Goal: Understand process/instructions: Learn about a topic

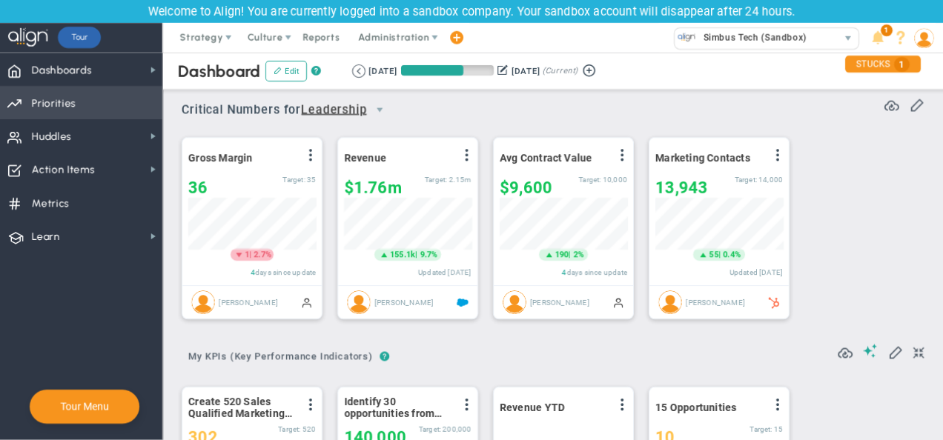
click at [90, 99] on span "Priorities OKR Tree Priorities OKRs" at bounding box center [81, 102] width 162 height 33
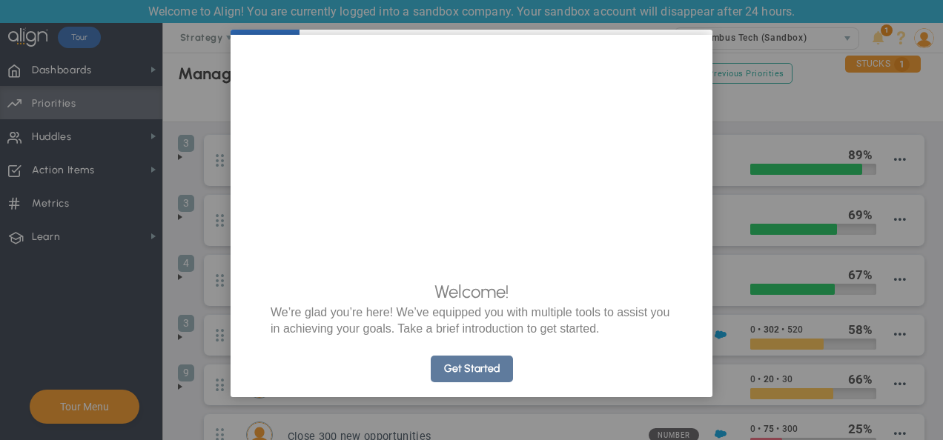
click at [493, 383] on link "Get Started" at bounding box center [472, 369] width 82 height 27
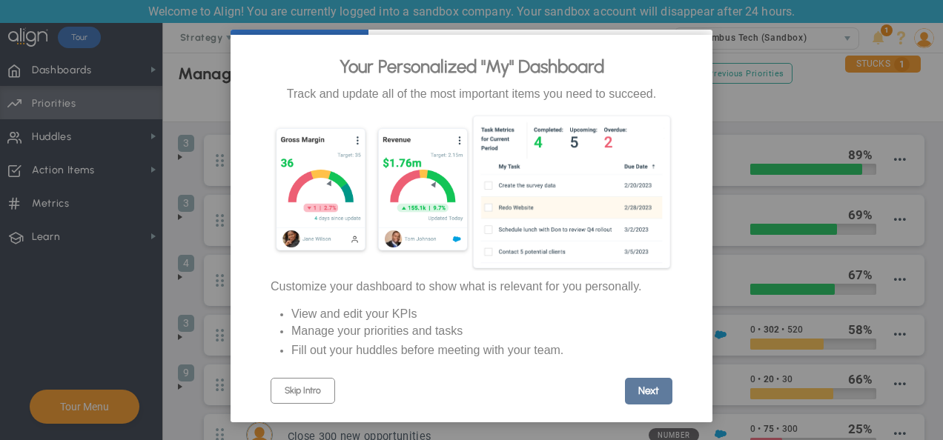
click at [655, 400] on link "Next" at bounding box center [648, 391] width 47 height 27
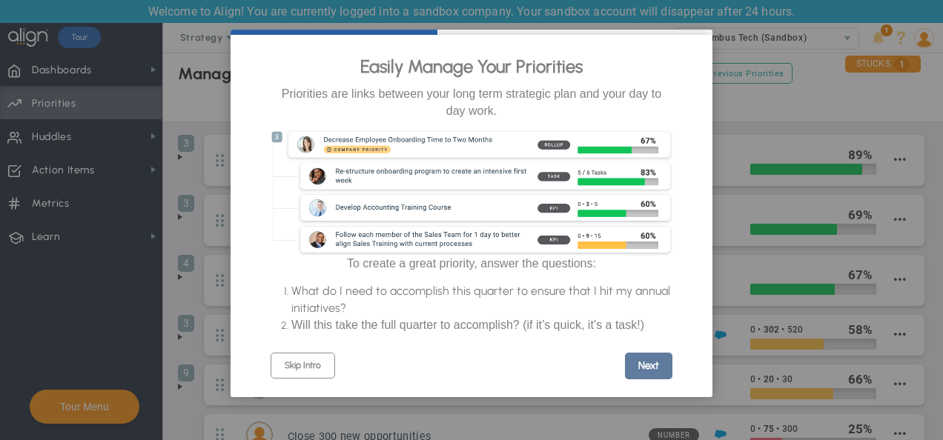
click at [646, 380] on link "Next" at bounding box center [648, 366] width 47 height 27
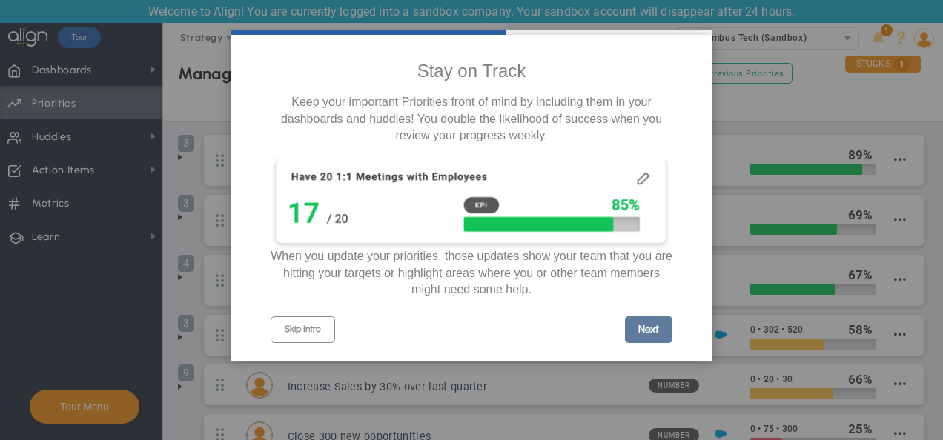
click at [652, 328] on link "Next" at bounding box center [648, 330] width 47 height 27
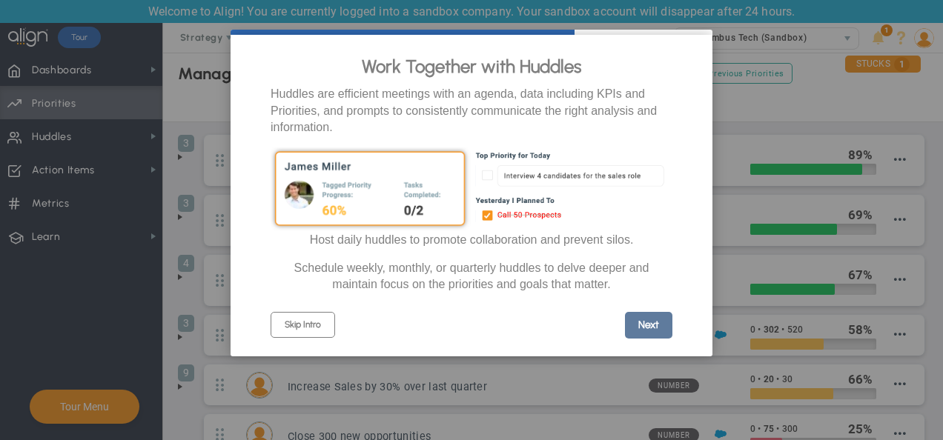
click at [652, 329] on link "Next" at bounding box center [648, 325] width 47 height 27
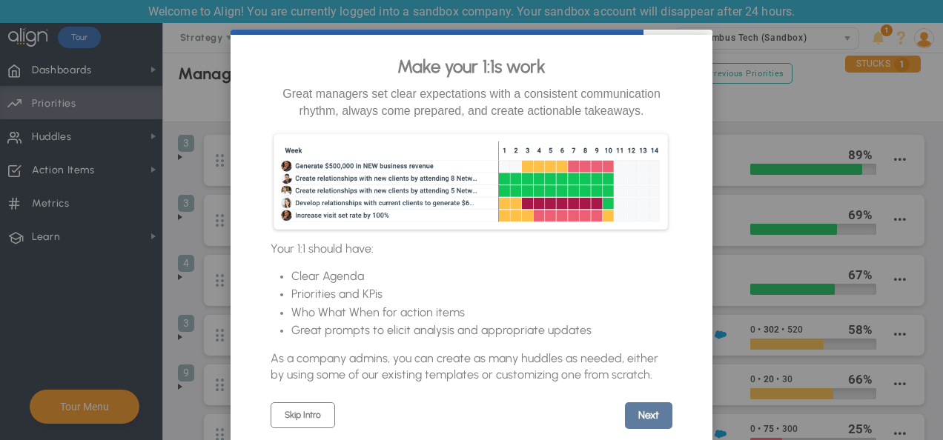
click at [653, 429] on link "Next" at bounding box center [648, 416] width 47 height 27
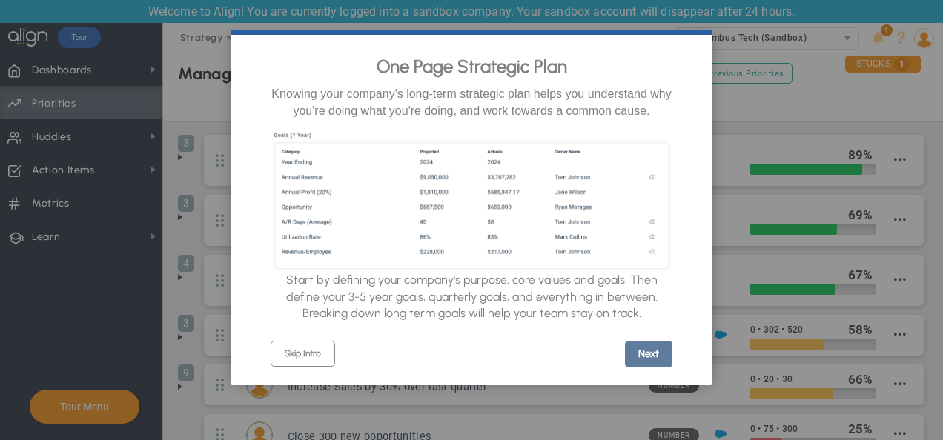
click at [651, 357] on link "Next" at bounding box center [648, 354] width 47 height 27
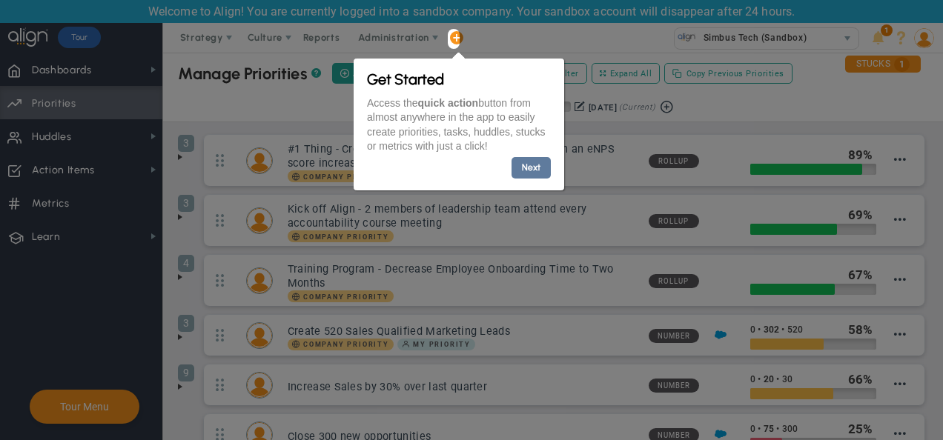
click at [517, 167] on link "Next" at bounding box center [531, 167] width 39 height 22
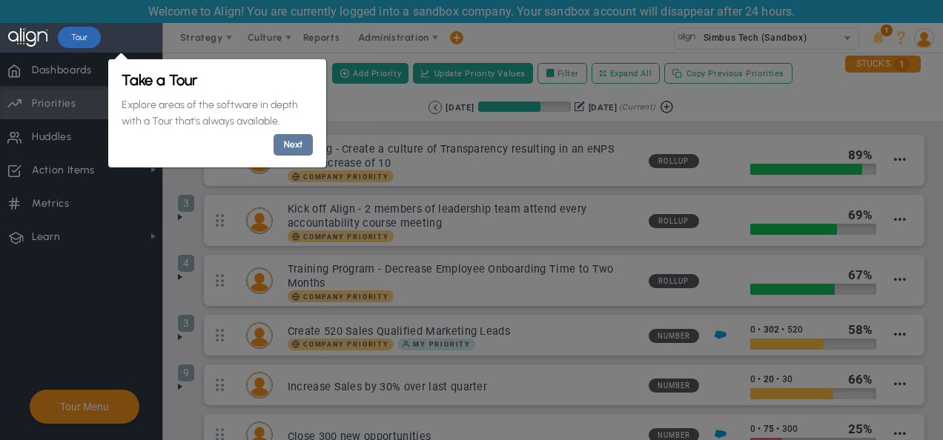
click at [300, 148] on link "Next" at bounding box center [292, 145] width 39 height 22
